Goal: Entertainment & Leisure: Consume media (video, audio)

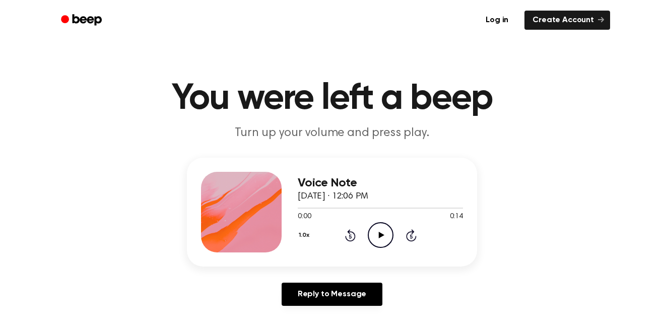
click at [375, 236] on icon "Play Audio" at bounding box center [381, 235] width 26 height 26
click at [373, 234] on icon "Play Audio" at bounding box center [381, 235] width 26 height 26
click at [383, 232] on icon "Play Audio" at bounding box center [381, 235] width 26 height 26
click at [378, 233] on icon "Play Audio" at bounding box center [381, 235] width 26 height 26
click at [385, 232] on icon "Play Audio" at bounding box center [381, 235] width 26 height 26
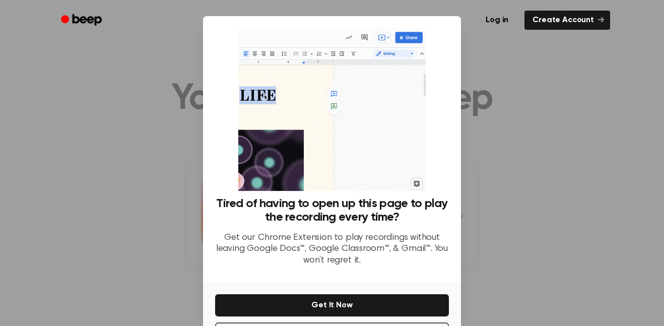
click at [475, 151] on div at bounding box center [332, 163] width 664 height 326
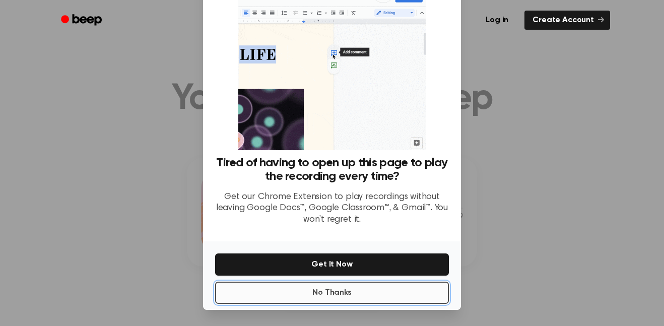
click at [325, 288] on button "No Thanks" at bounding box center [332, 292] width 234 height 22
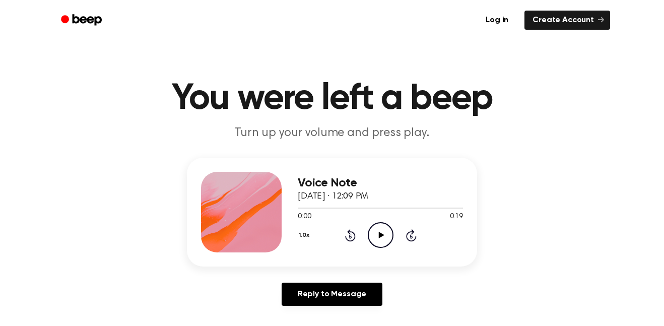
click at [376, 233] on icon "Play Audio" at bounding box center [381, 235] width 26 height 26
click at [377, 236] on icon "Play Audio" at bounding box center [381, 235] width 26 height 26
click at [372, 231] on icon "Play Audio" at bounding box center [381, 235] width 26 height 26
click at [375, 230] on icon "Play Audio" at bounding box center [381, 235] width 26 height 26
click at [389, 246] on icon "Play Audio" at bounding box center [381, 235] width 26 height 26
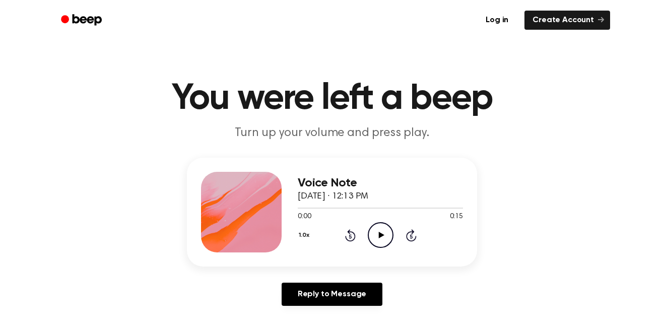
click at [379, 235] on icon at bounding box center [381, 235] width 6 height 7
click at [376, 235] on icon "Play Audio" at bounding box center [381, 235] width 26 height 26
click at [380, 237] on icon at bounding box center [381, 235] width 6 height 7
click at [379, 237] on icon at bounding box center [381, 235] width 6 height 7
click at [386, 234] on icon "Play Audio" at bounding box center [381, 235] width 26 height 26
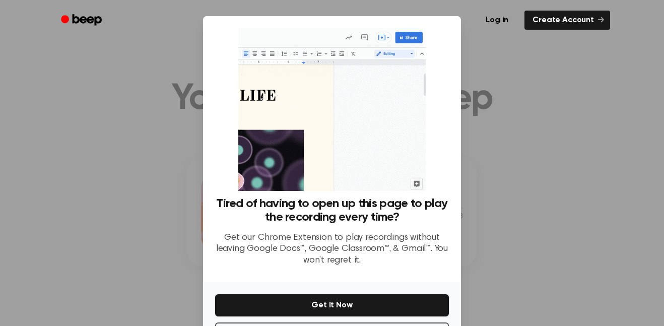
scroll to position [41, 0]
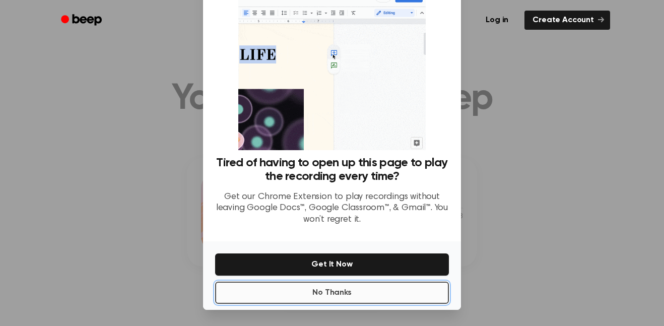
click at [377, 287] on button "No Thanks" at bounding box center [332, 292] width 234 height 22
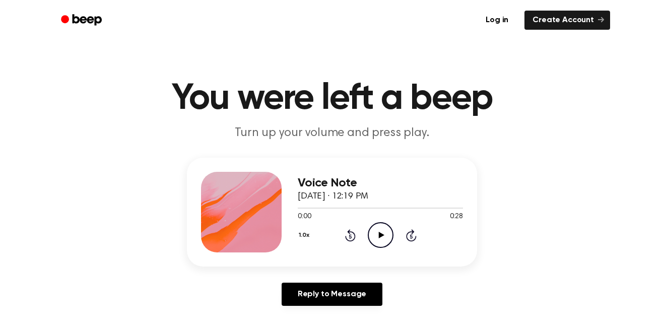
click at [379, 234] on icon at bounding box center [381, 235] width 6 height 7
click at [379, 232] on icon "Play Audio" at bounding box center [381, 235] width 26 height 26
click at [377, 239] on icon "Play Audio" at bounding box center [381, 235] width 26 height 26
click at [383, 234] on icon "Play Audio" at bounding box center [381, 235] width 26 height 26
